Goal: Information Seeking & Learning: Find specific fact

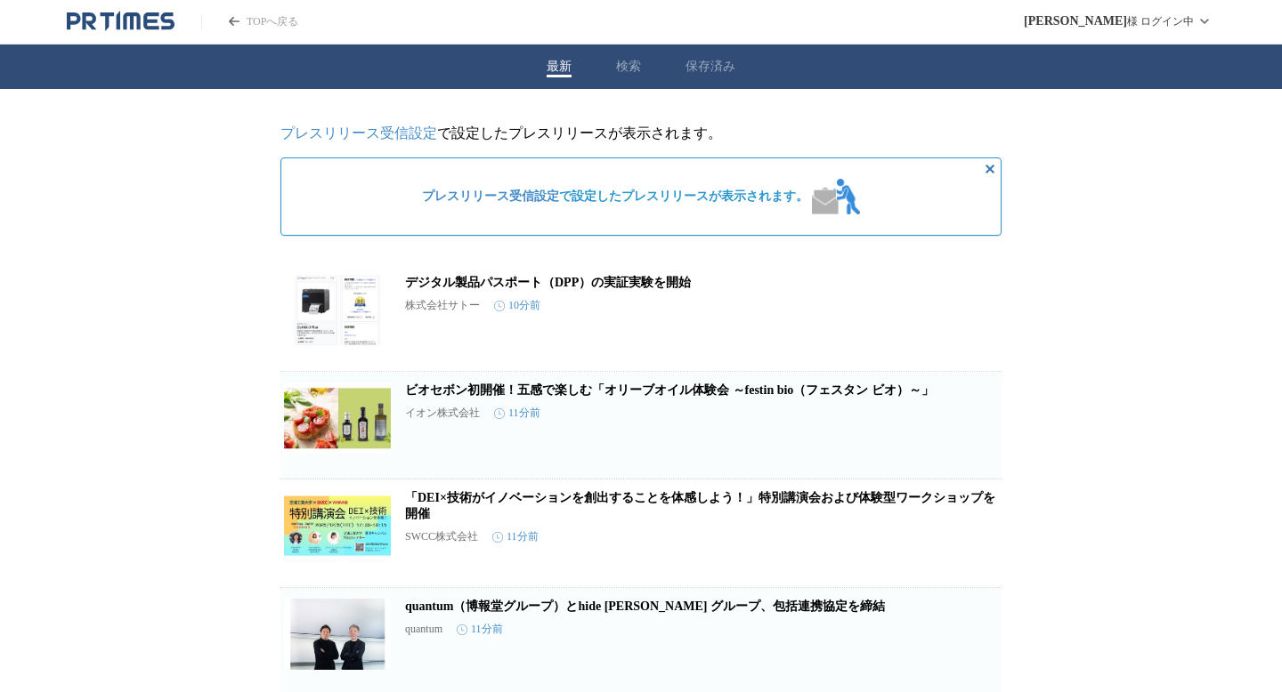
click at [625, 72] on button "検索" at bounding box center [628, 67] width 25 height 16
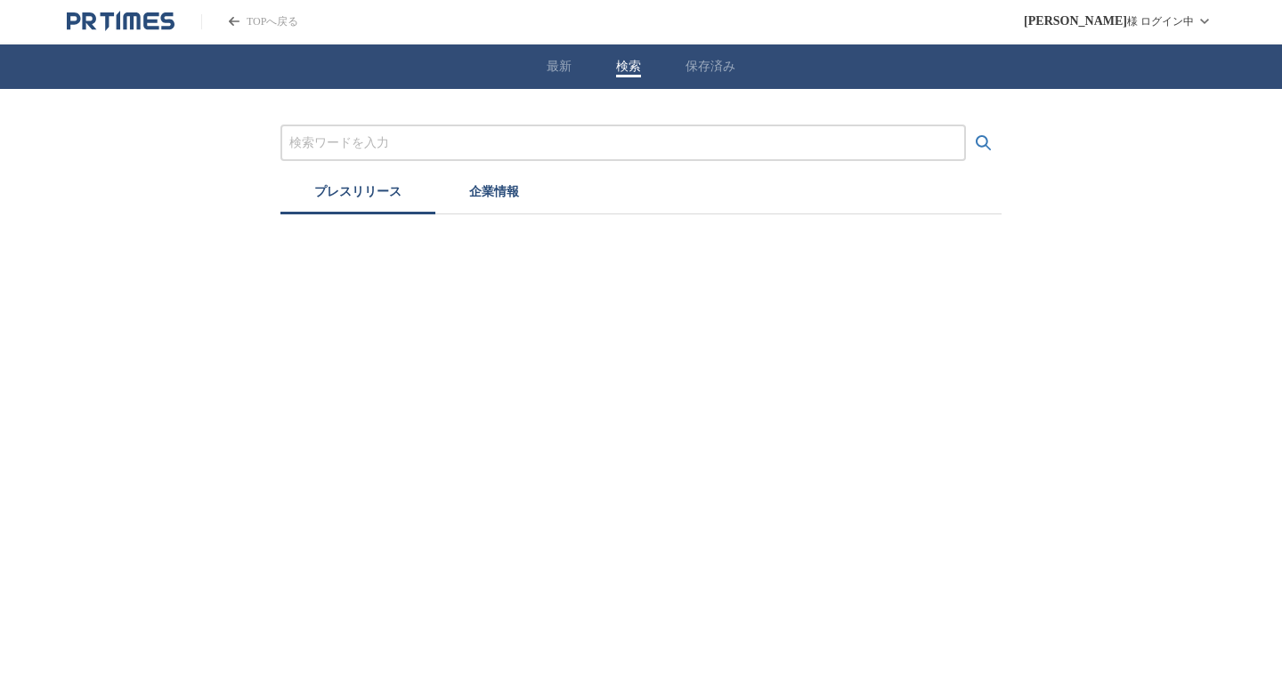
click at [530, 155] on div at bounding box center [622, 143] width 685 height 36
click at [499, 138] on input "プレスリリースおよび企業を検索する" at bounding box center [623, 144] width 668 height 20
click at [966, 125] on button "検索する" at bounding box center [984, 143] width 36 height 36
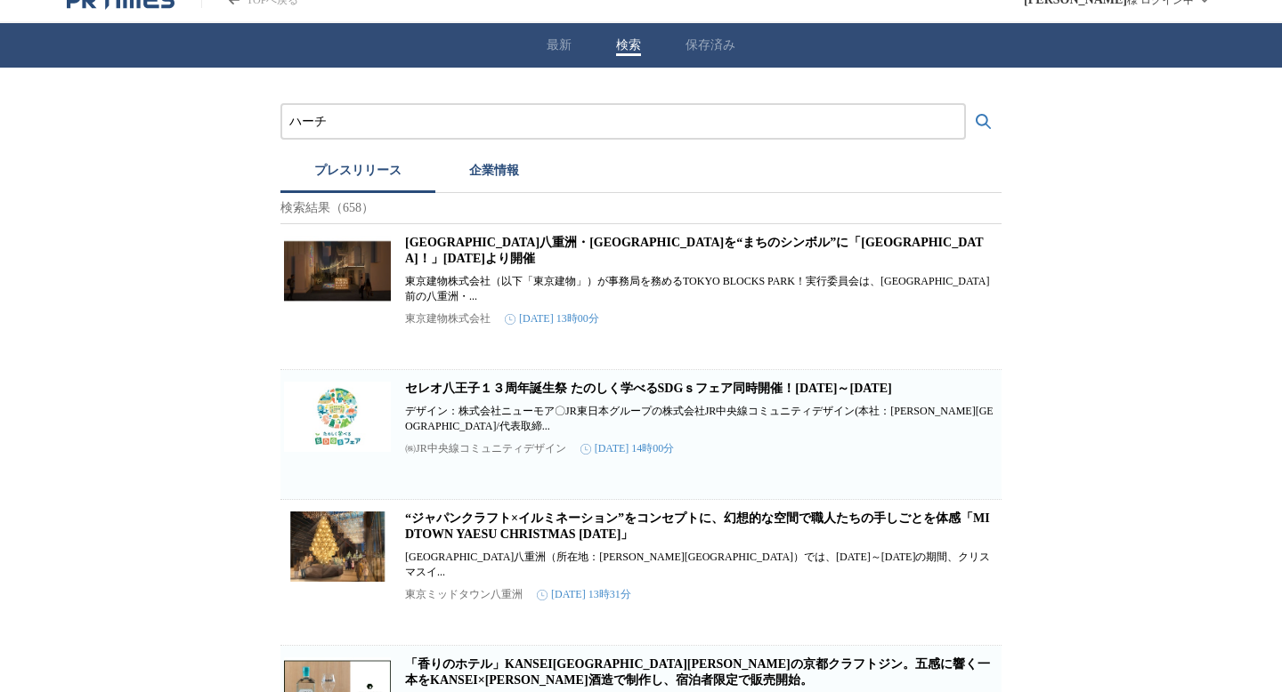
scroll to position [94, 0]
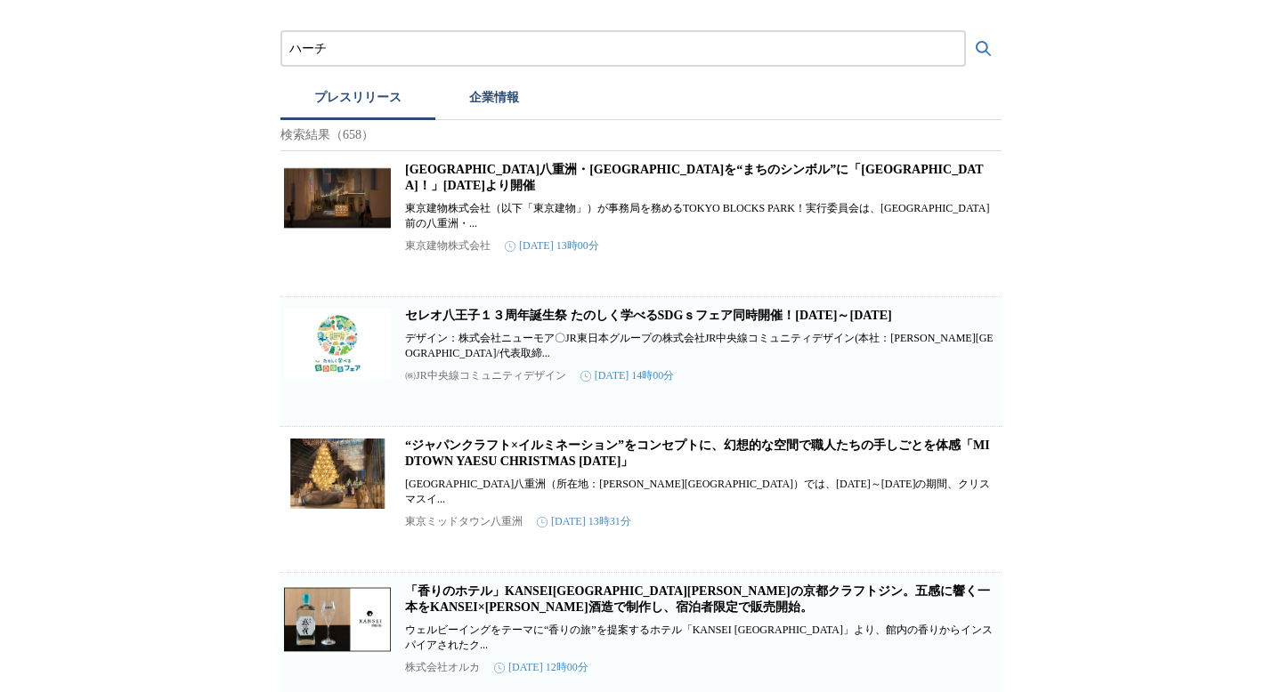
click at [439, 181] on link "[GEOGRAPHIC_DATA]八重洲・[GEOGRAPHIC_DATA]を“まちのシンボル”に「[GEOGRAPHIC_DATA]！」[DATE]より開催" at bounding box center [694, 177] width 579 height 29
drag, startPoint x: 336, startPoint y: 48, endPoint x: 202, endPoint y: 43, distance: 134.5
type input "harch"
click at [966, 31] on button "検索する" at bounding box center [984, 49] width 36 height 36
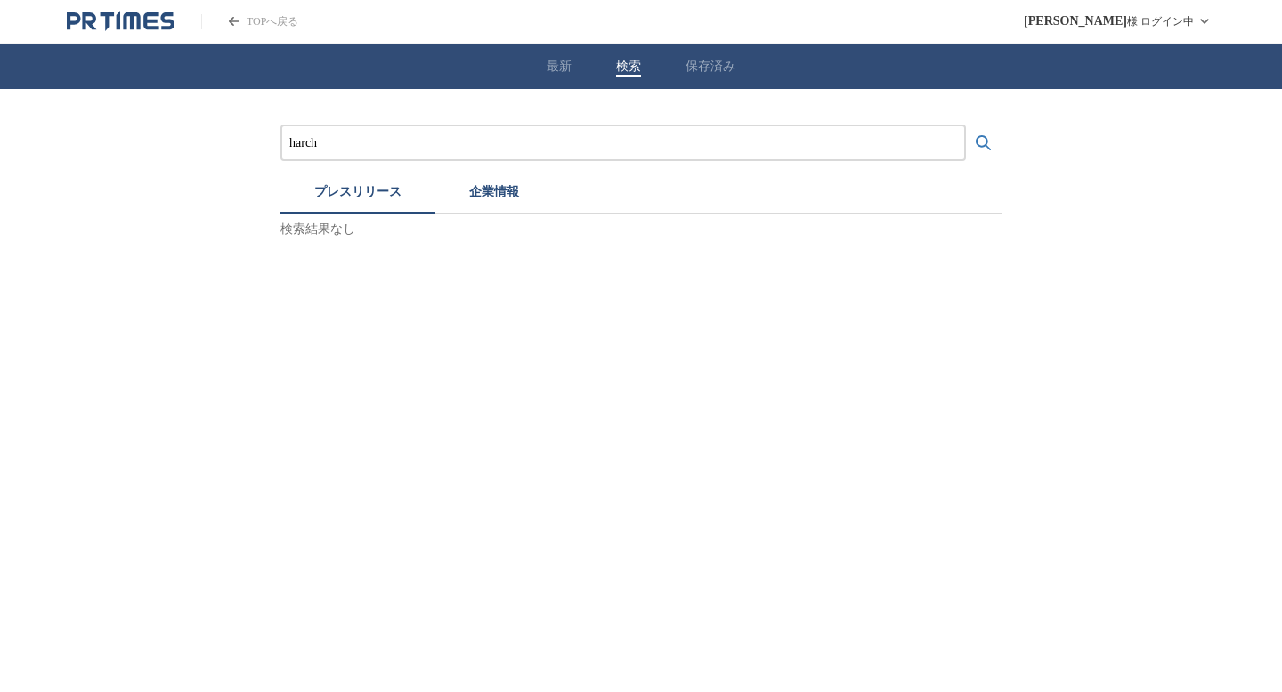
scroll to position [0, 0]
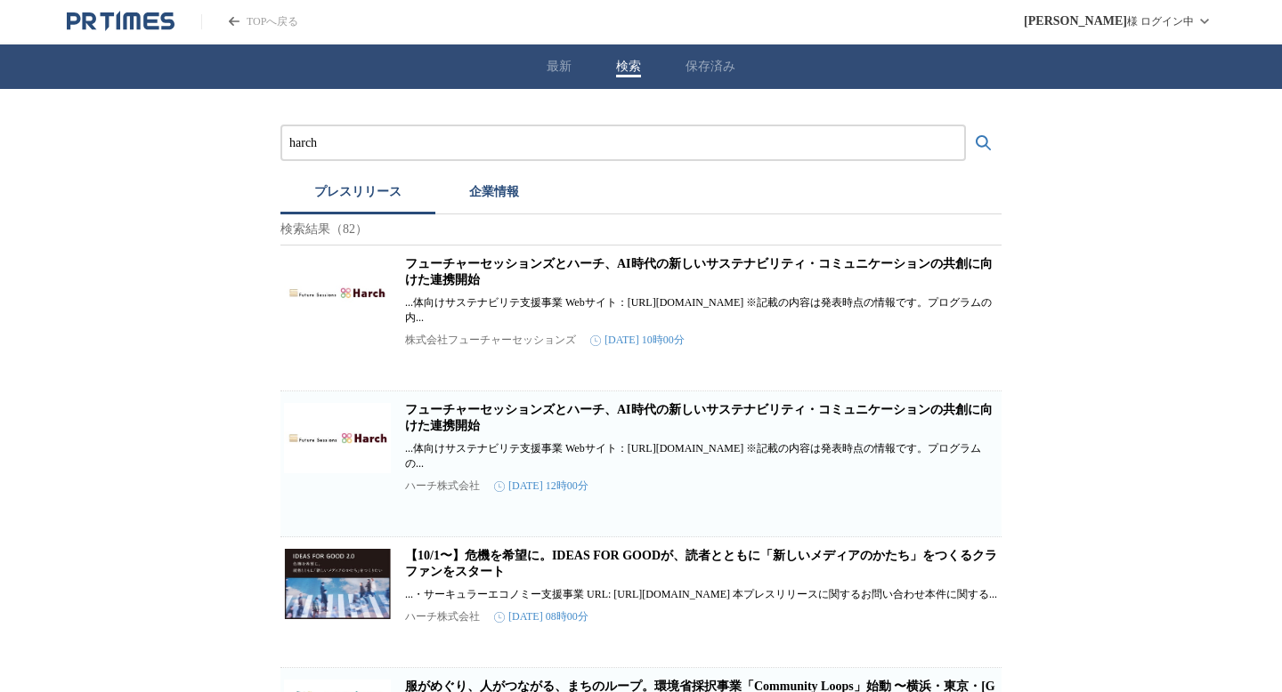
click at [451, 420] on h2 "フューチャーセッションズとハーチ、AI時代の新しいサステナビリティ・コミュニケーションの共創に向けた連携開始" at bounding box center [701, 418] width 593 height 32
click at [454, 551] on link "【10/1〜】危機を希望に。IDEAS FOR GOODが、読者とともに「新しいメディアのかたち」をつくるクラファンをスタート" at bounding box center [701, 563] width 592 height 29
click at [450, 407] on link "フューチャーセッションズとハーチ、AI時代の新しいサステナビリティ・コミュニケーションの共創に向けた連携開始" at bounding box center [698, 417] width 587 height 29
